Goal: Task Accomplishment & Management: Manage account settings

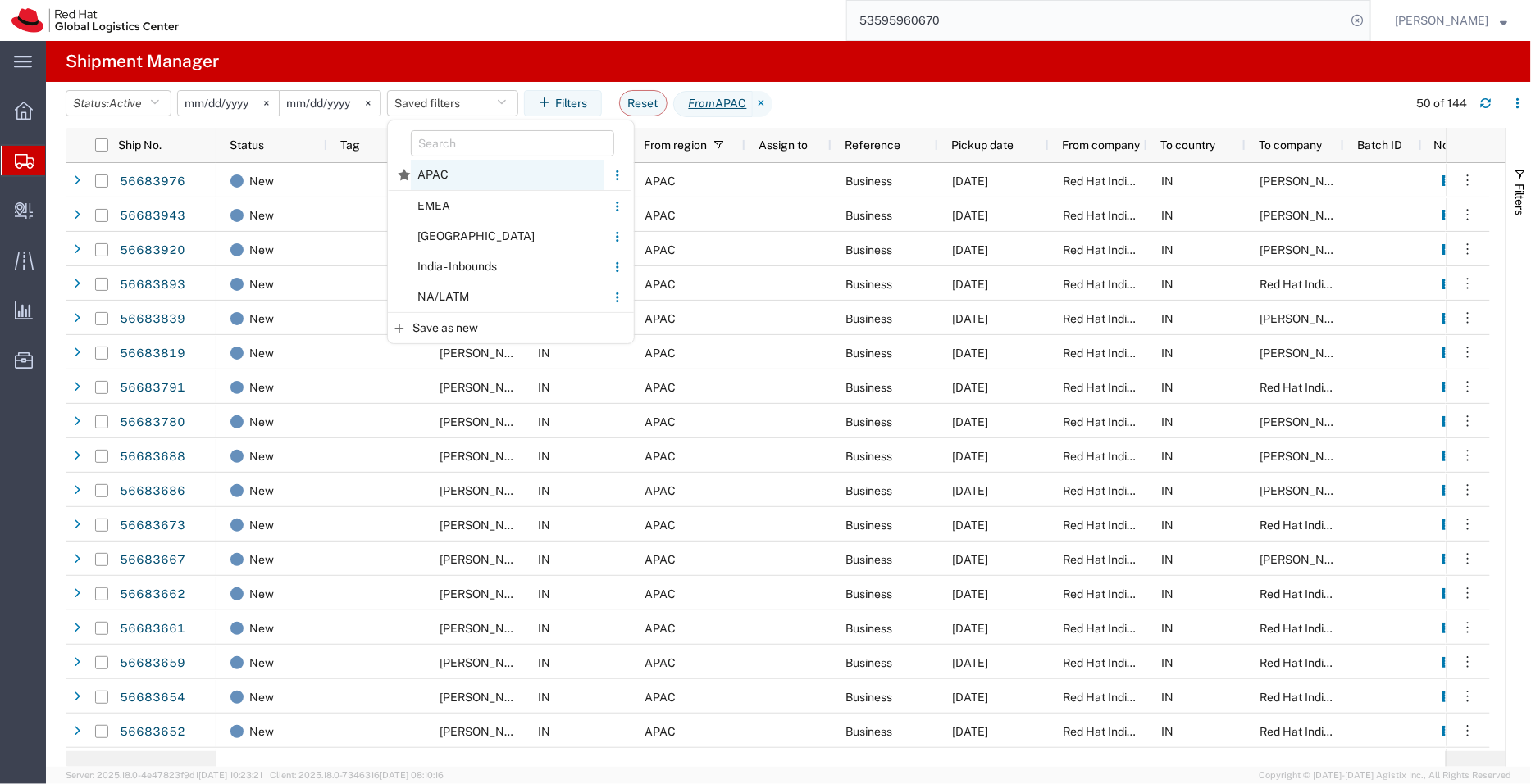
click at [464, 177] on span "APAC" at bounding box center [507, 175] width 194 height 30
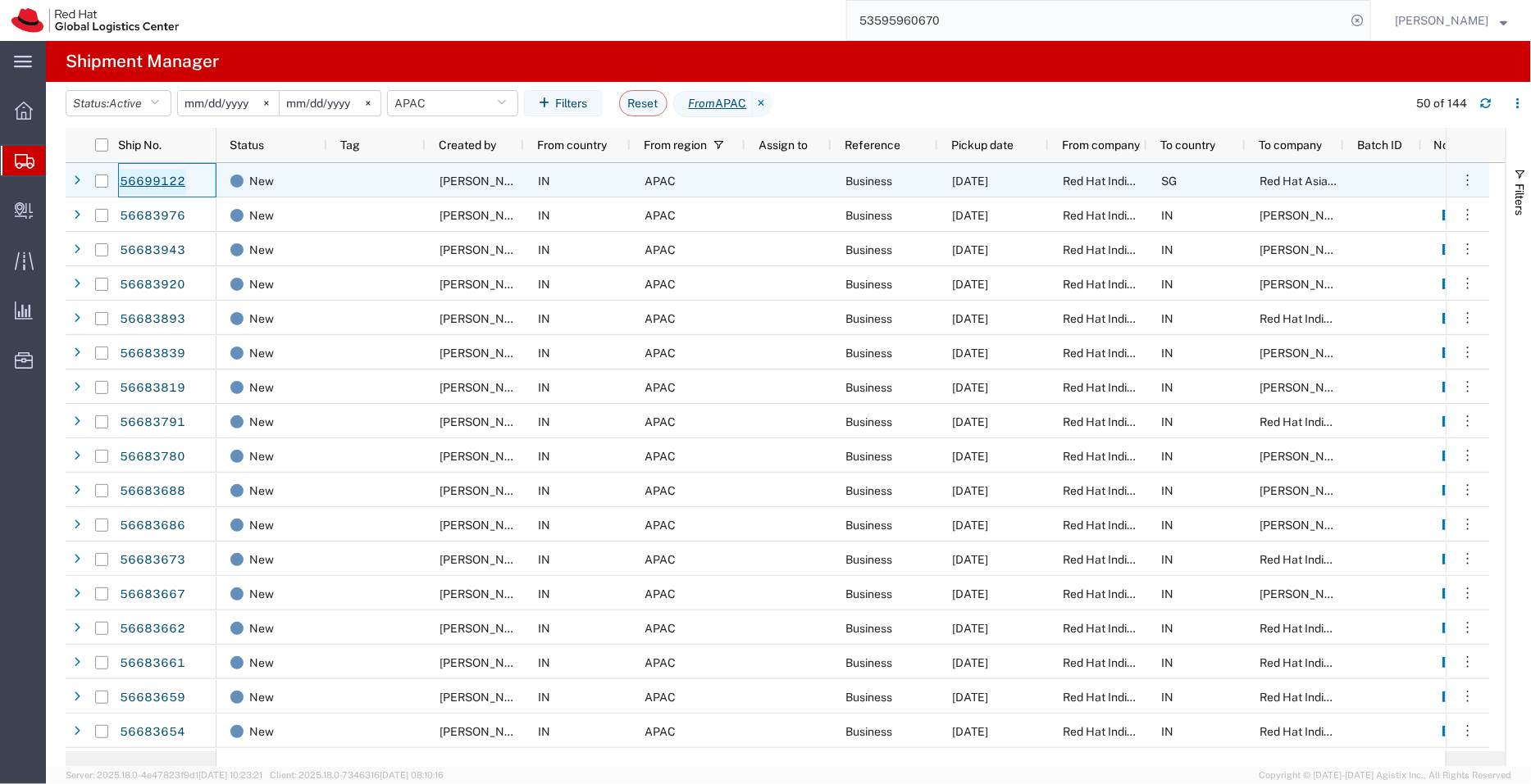
click at [150, 189] on link "56699122" at bounding box center [153, 182] width 67 height 26
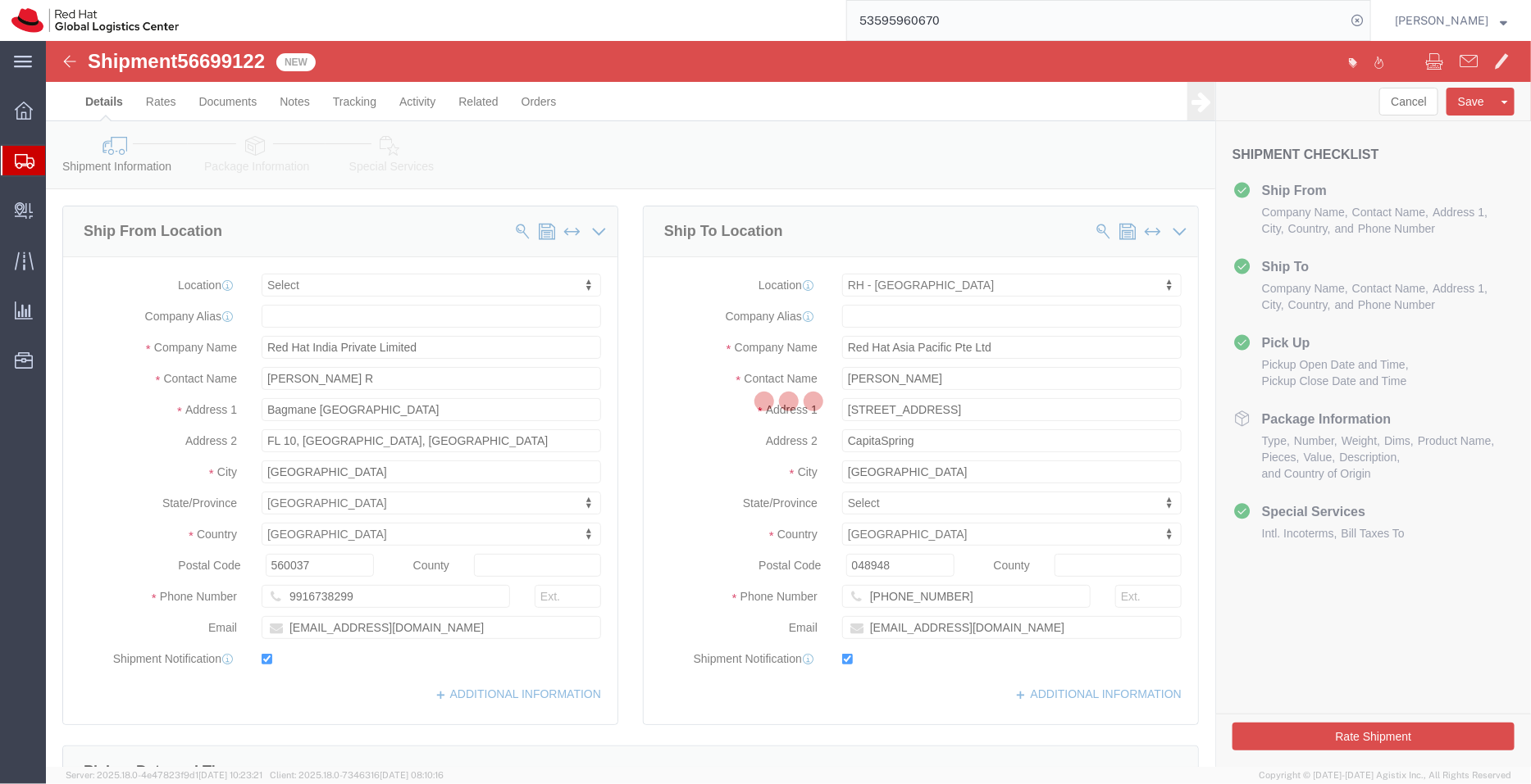
select select
select select "51051"
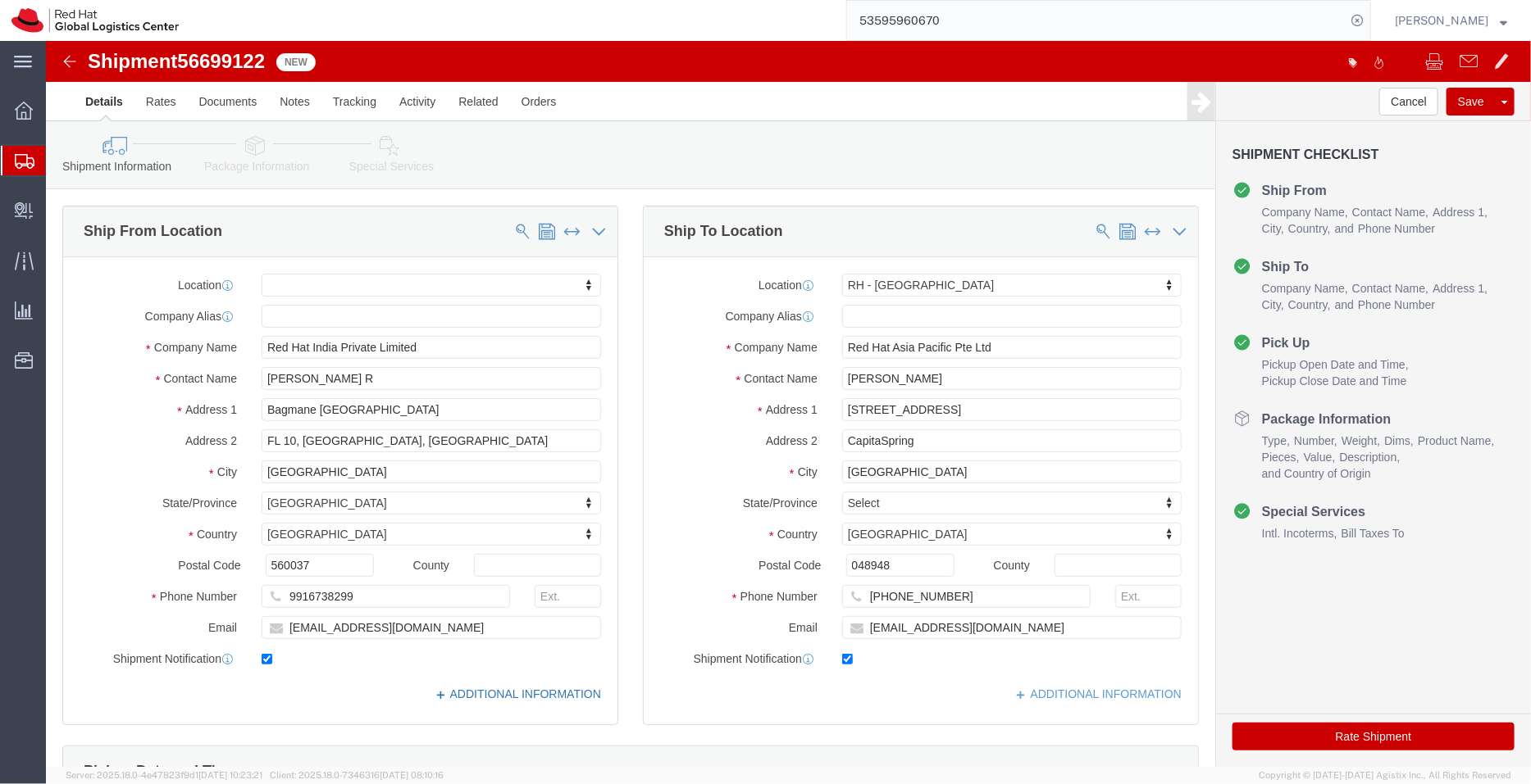
click link "ADDITIONAL INFORMATION"
click link "Package Information"
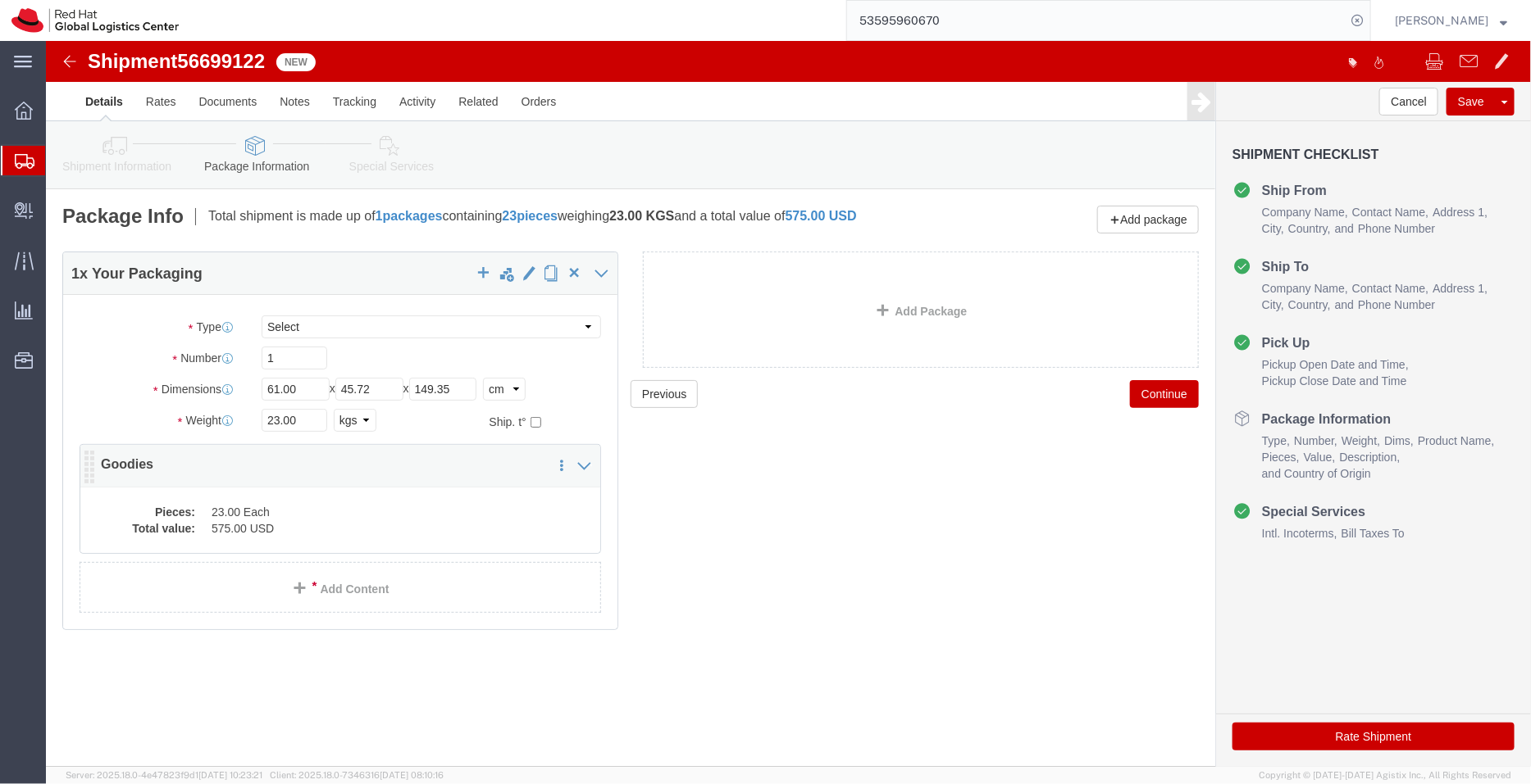
click dd "23.00 Each"
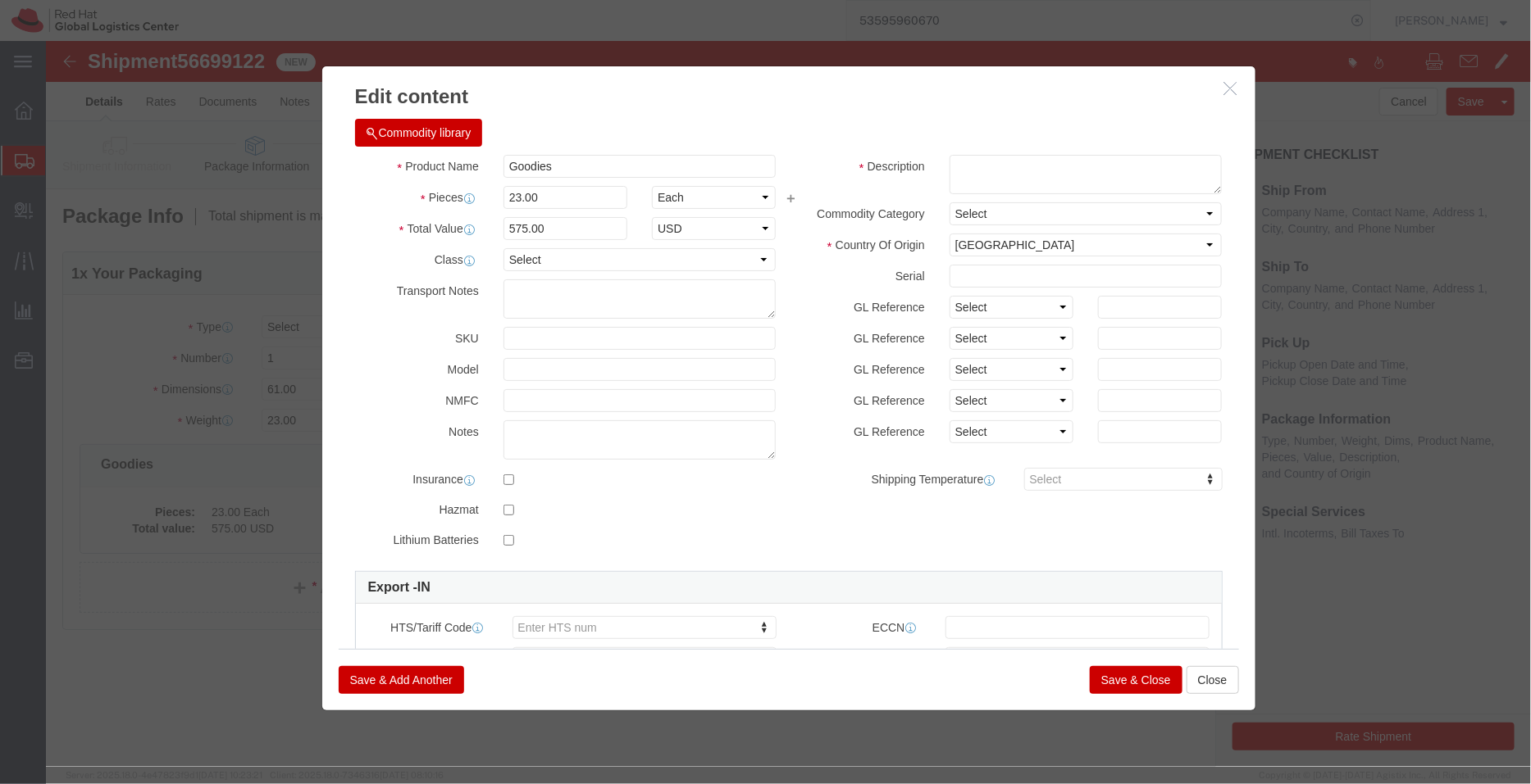
click button "button"
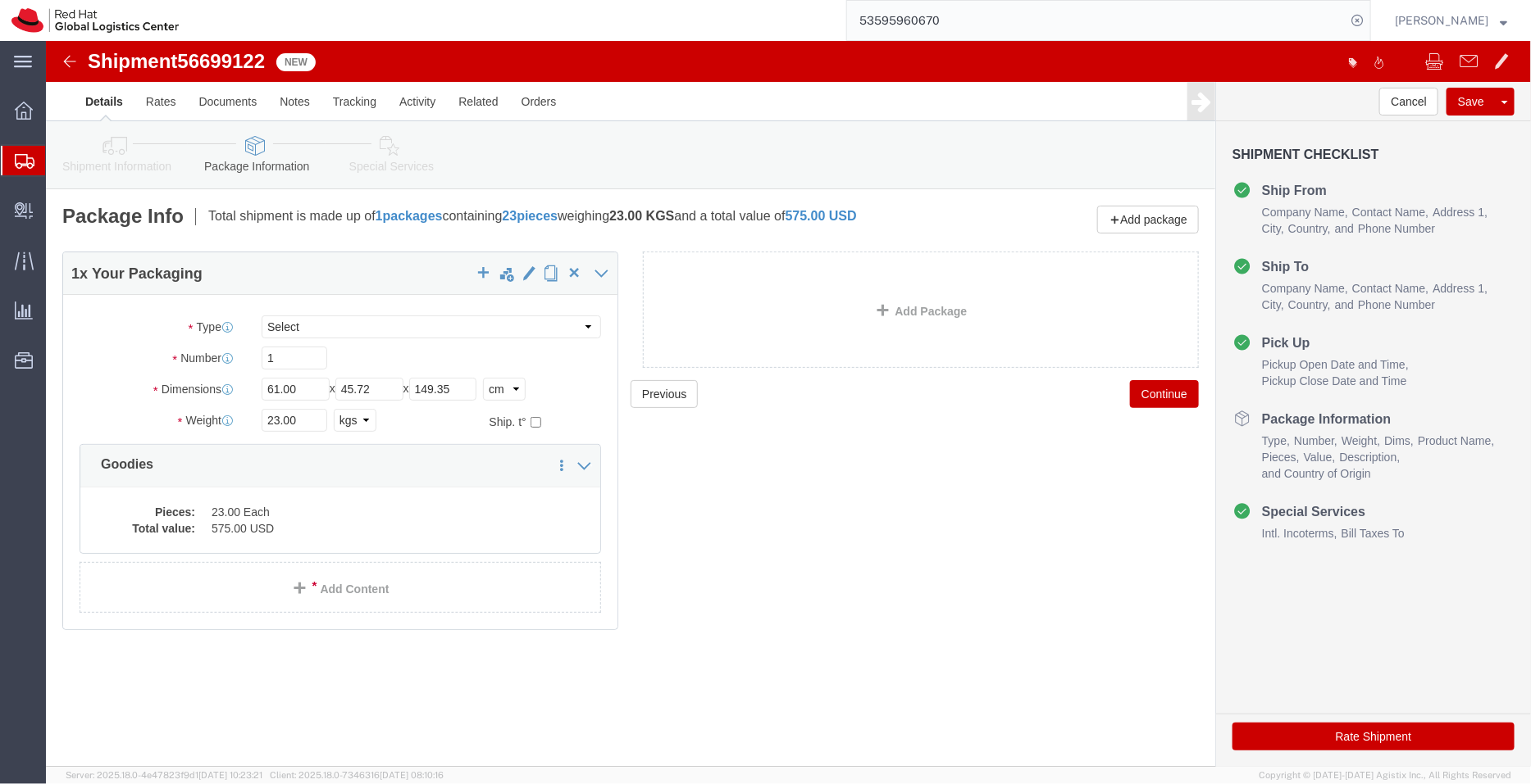
click icon
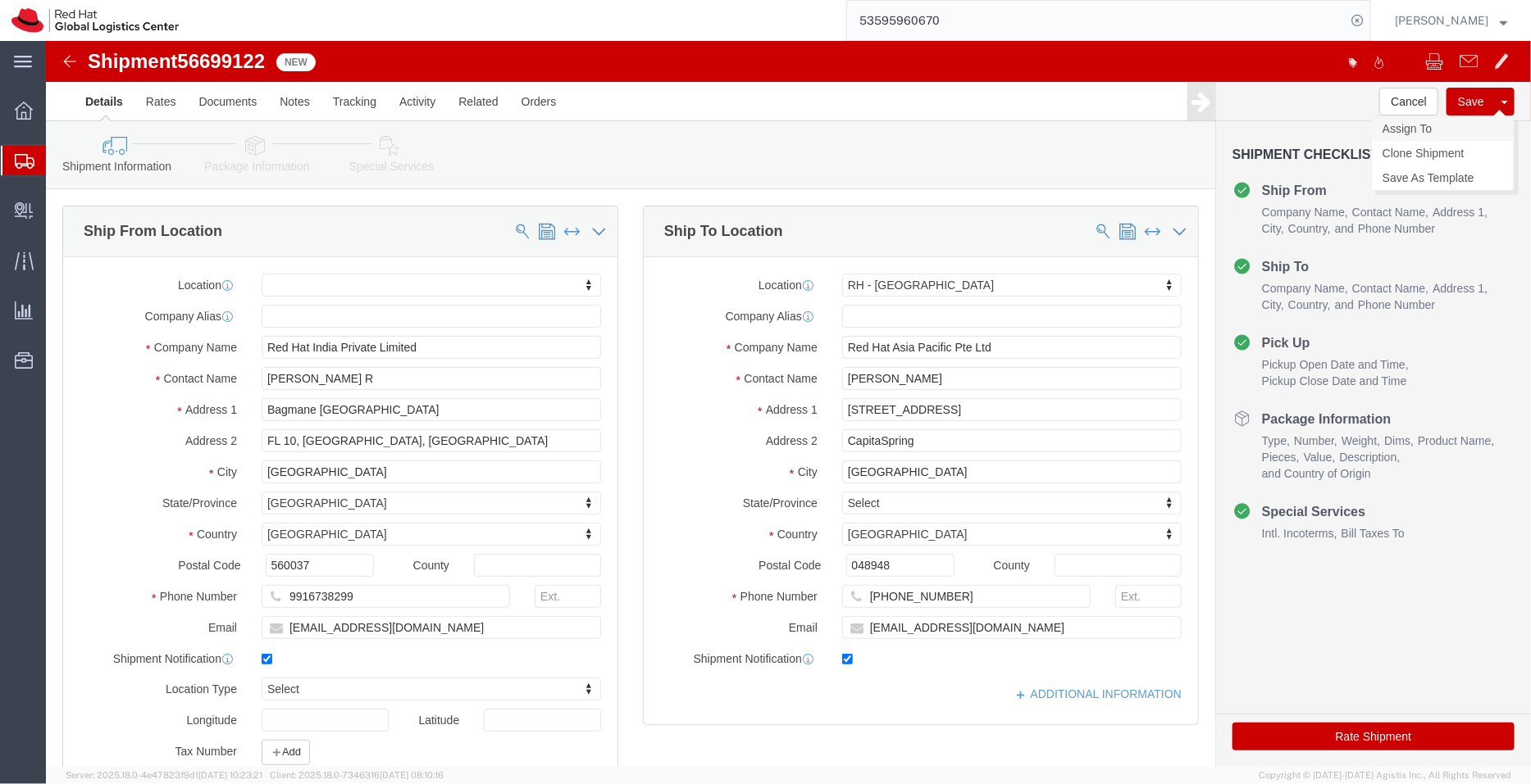
click link "Assign To"
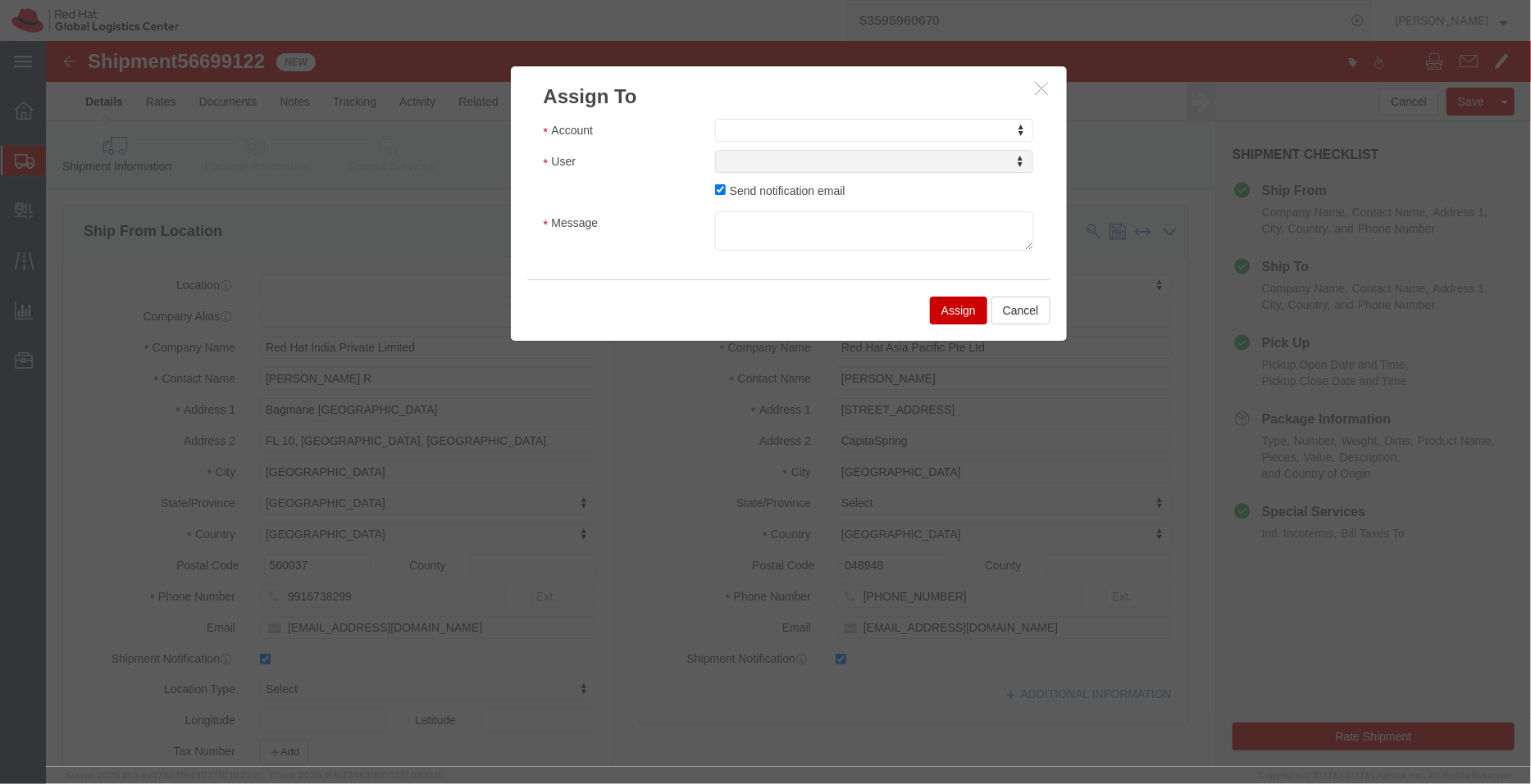
click div "Account Account Account Adex Anixter Inc Brandfuel CDW Canadian Spirit Craters …"
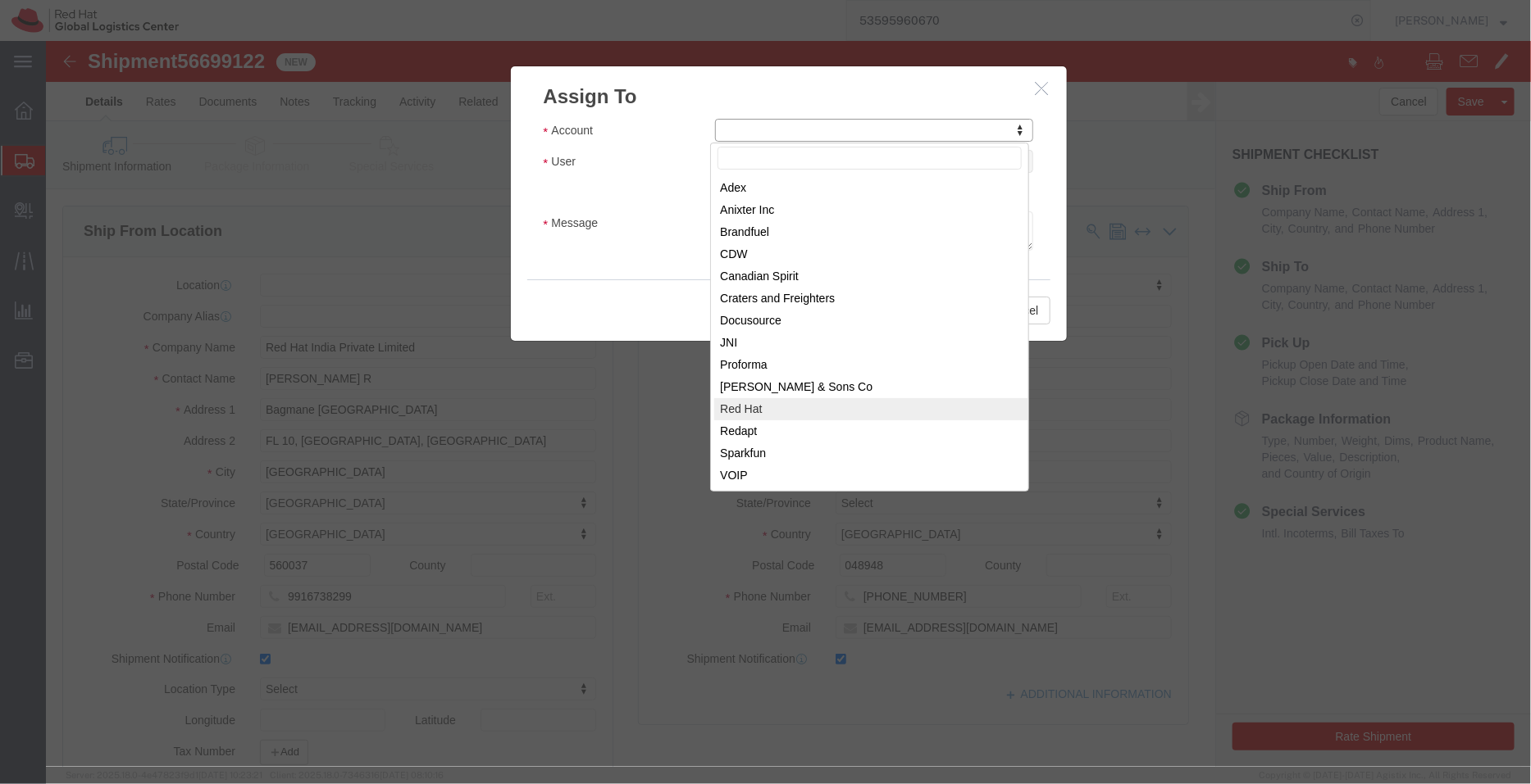
select select "104821"
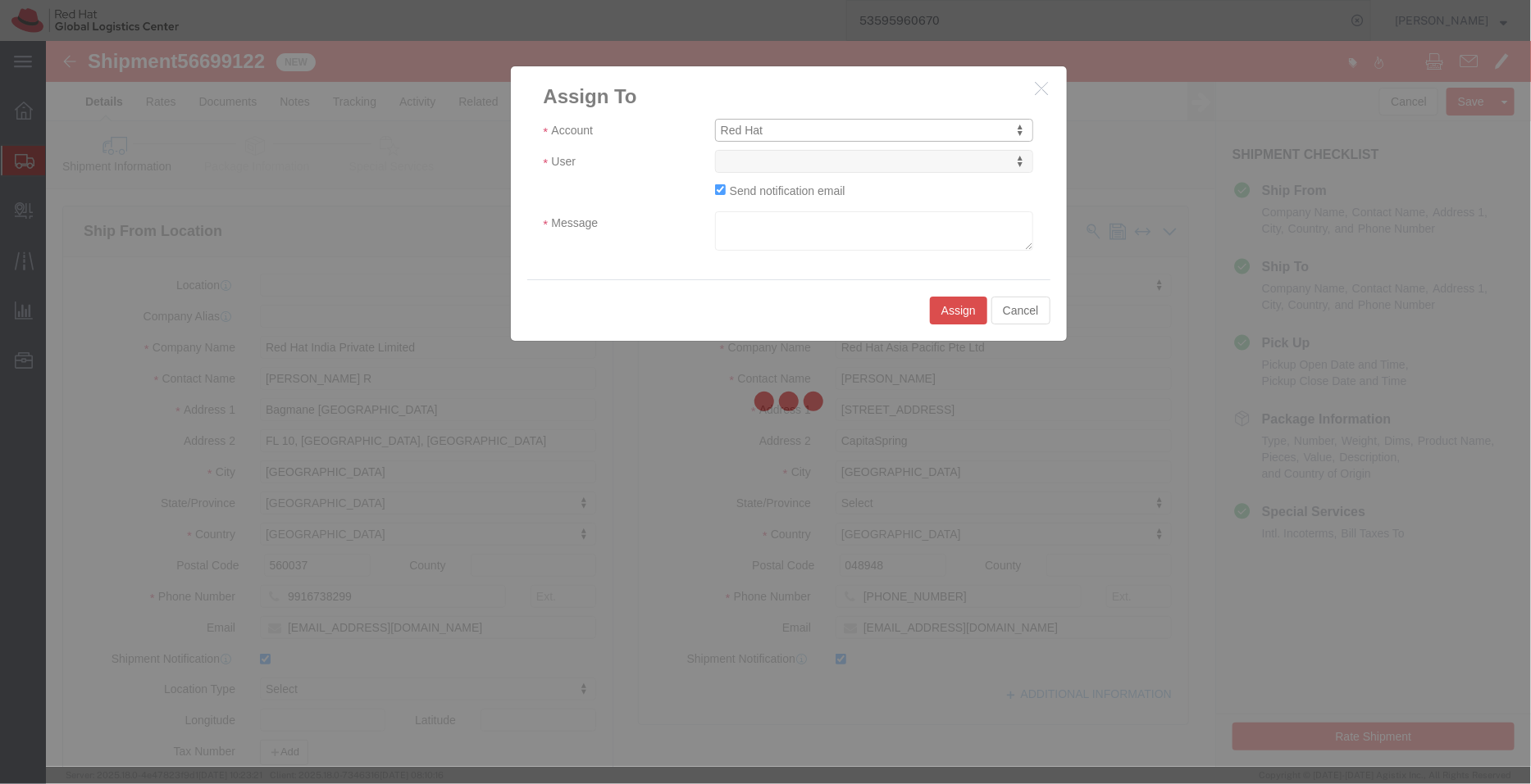
select select
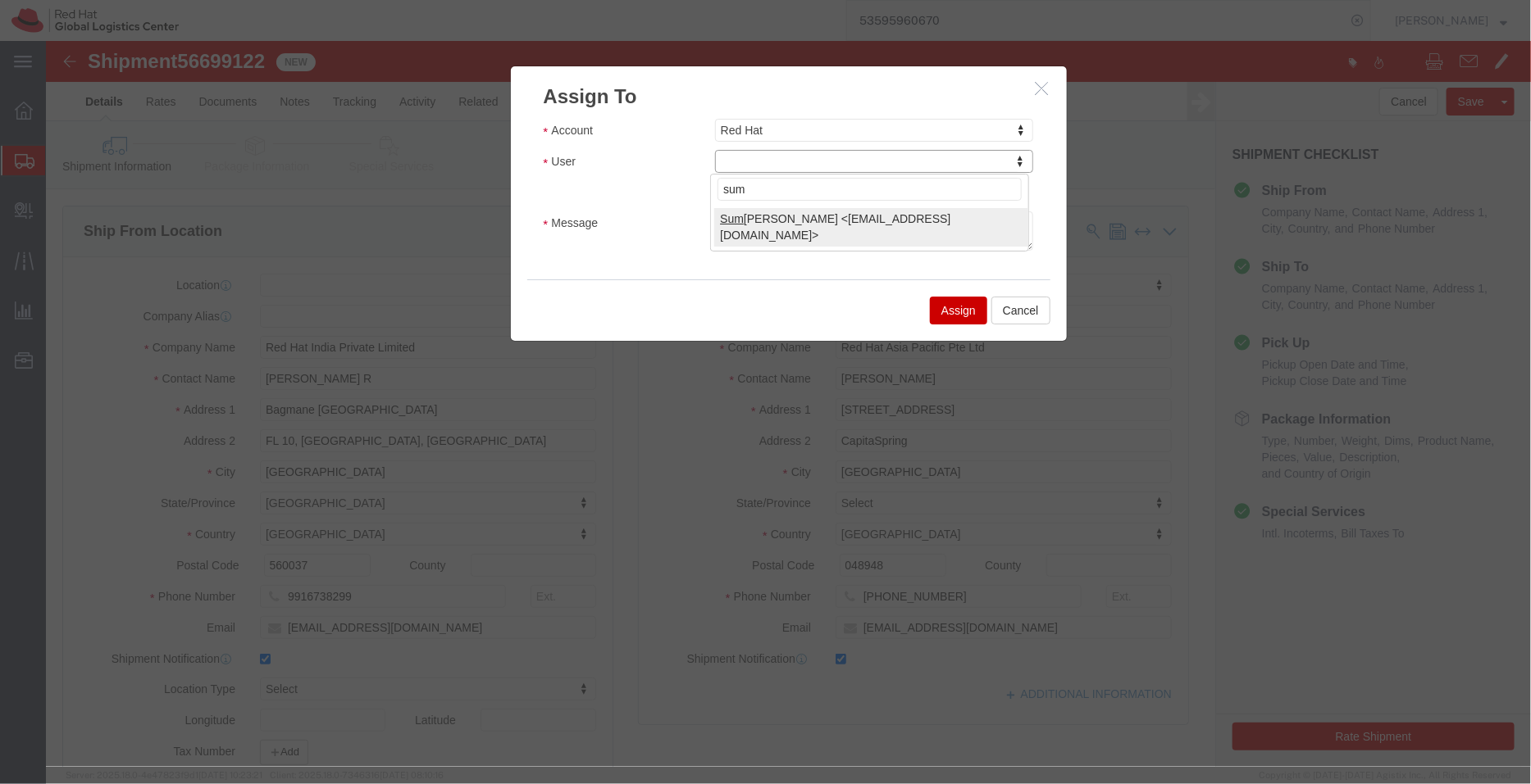
type input "sum"
select select "21701"
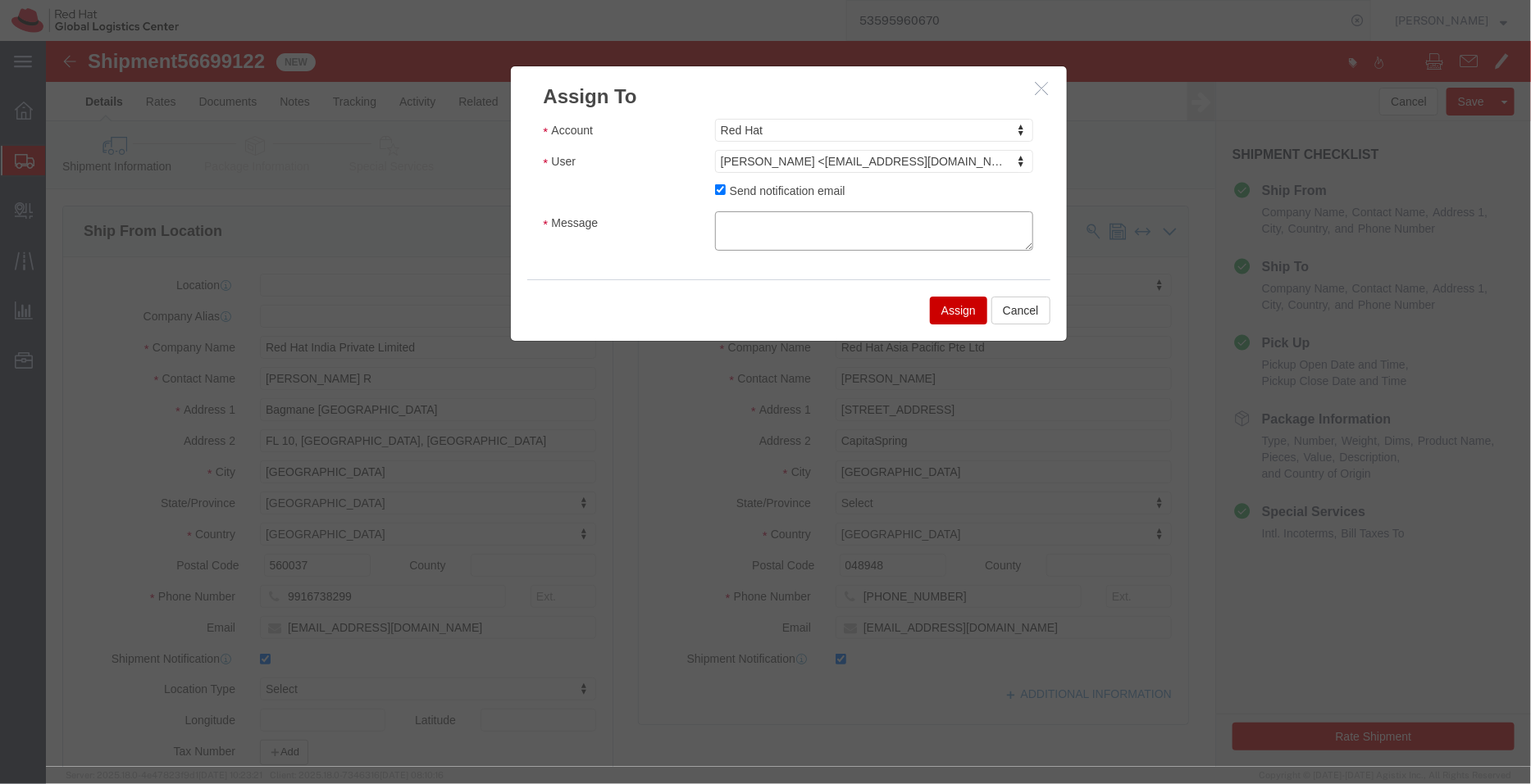
click textarea "Message"
type textarea "Please review"
click button "Assign"
